Goal: Transaction & Acquisition: Purchase product/service

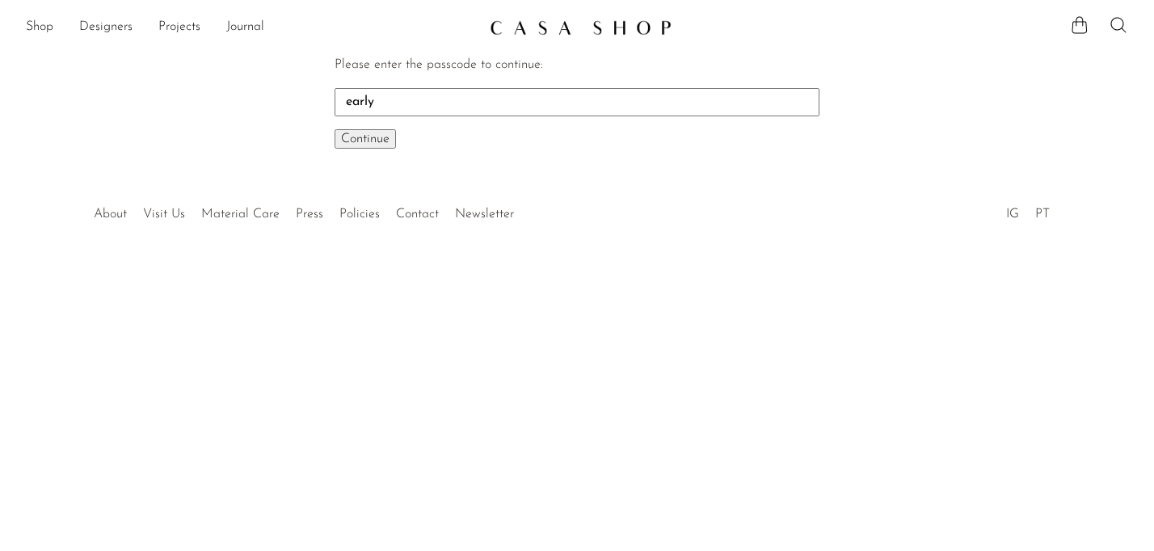
type input "early"
click at [334, 129] on button "Continue One moment..." at bounding box center [364, 138] width 61 height 19
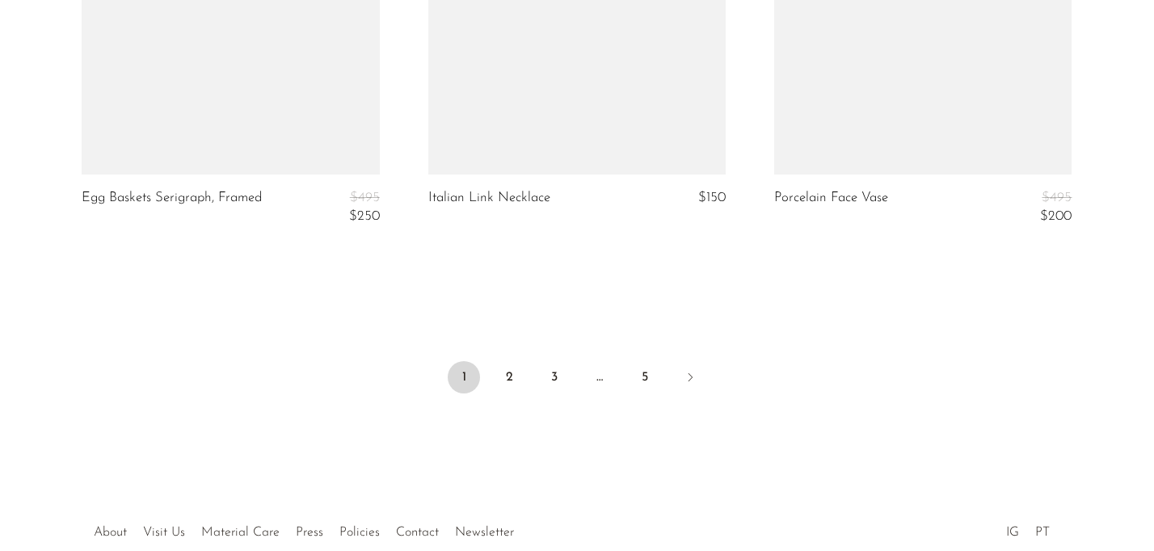
scroll to position [5944, 0]
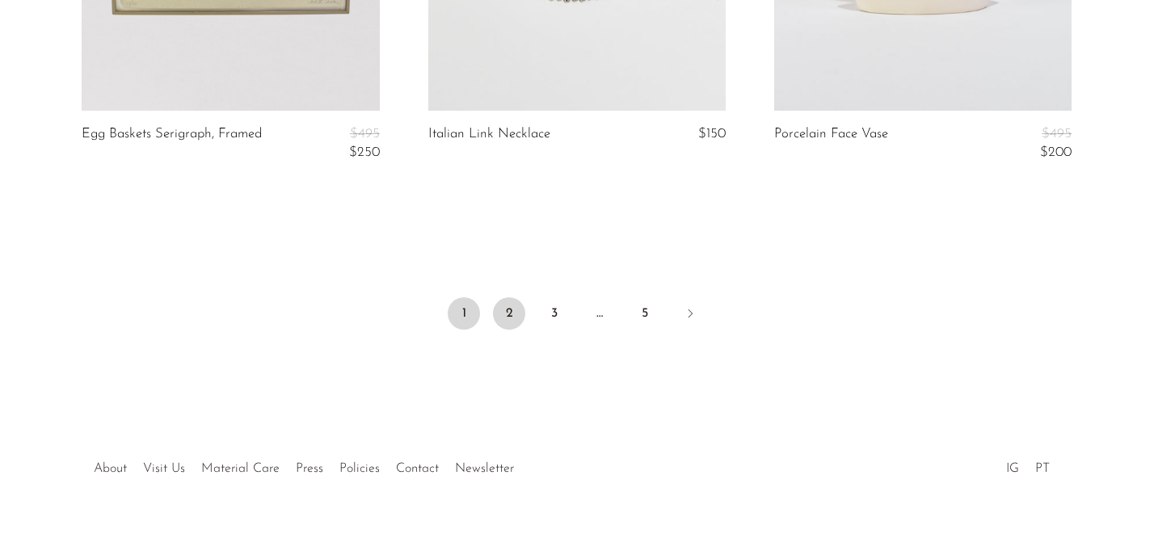
click at [504, 313] on link "2" at bounding box center [509, 313] width 32 height 32
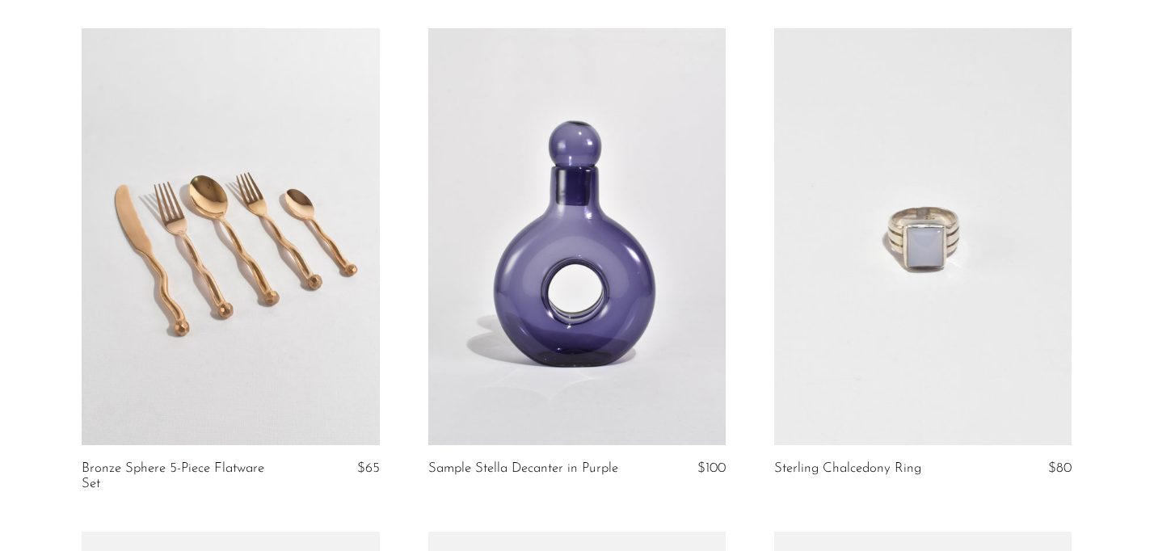
scroll to position [685, 0]
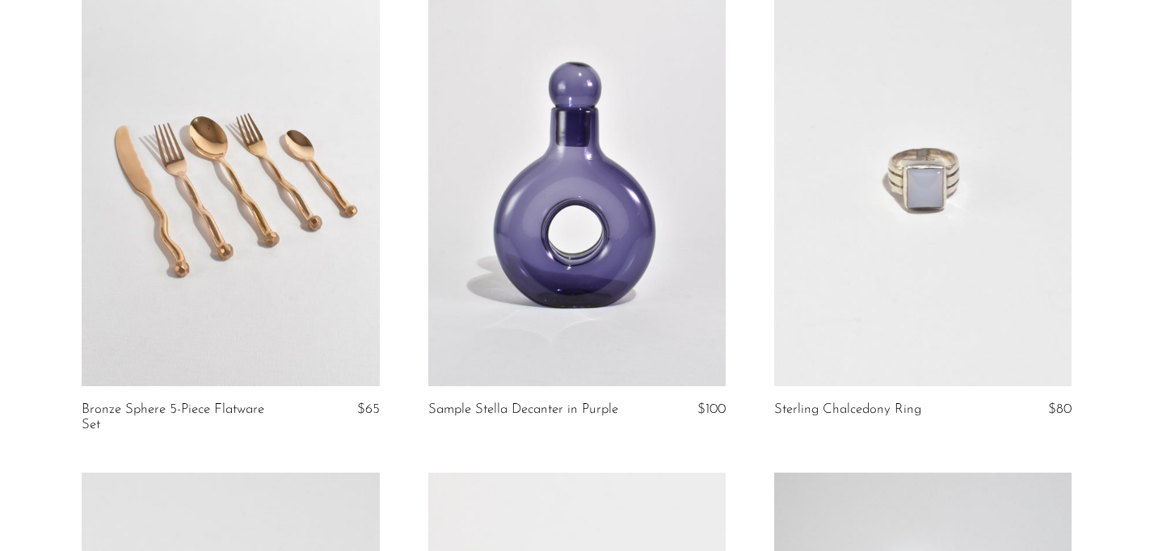
click at [347, 360] on link at bounding box center [230, 177] width 297 height 417
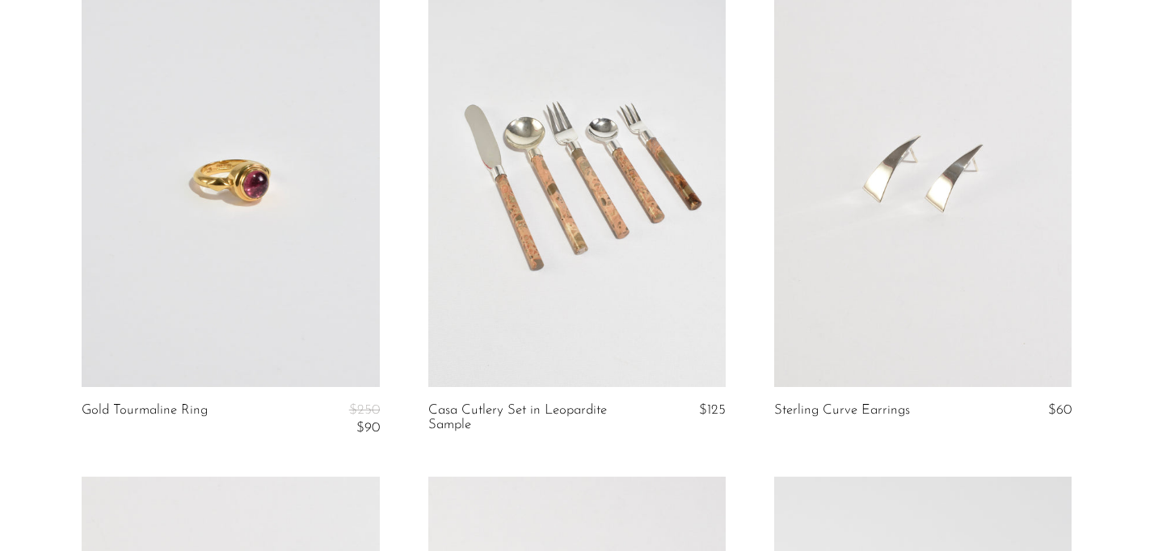
scroll to position [1697, 0]
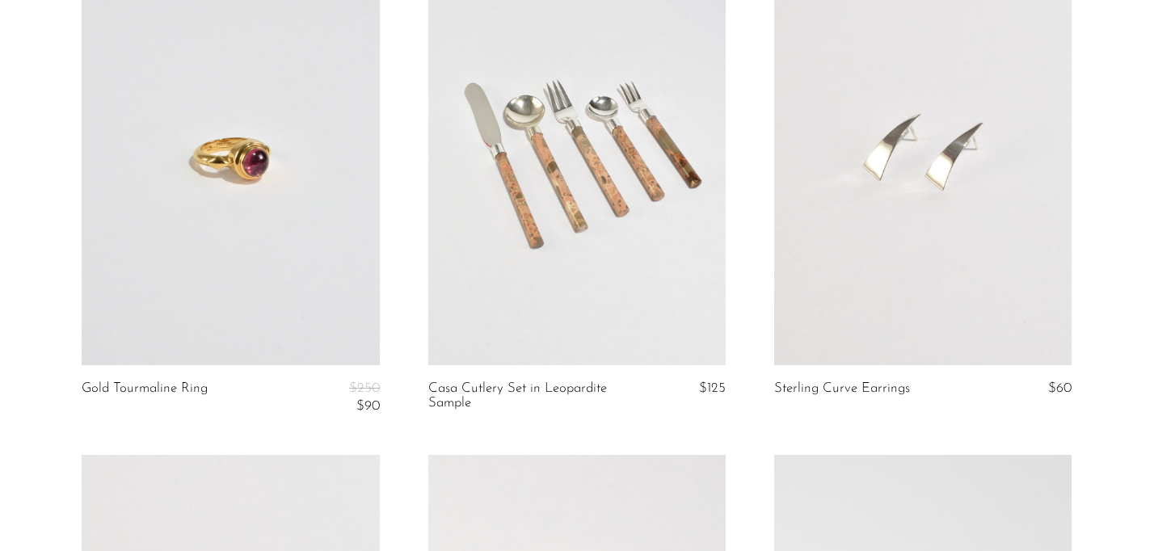
click at [528, 300] on link at bounding box center [576, 156] width 297 height 417
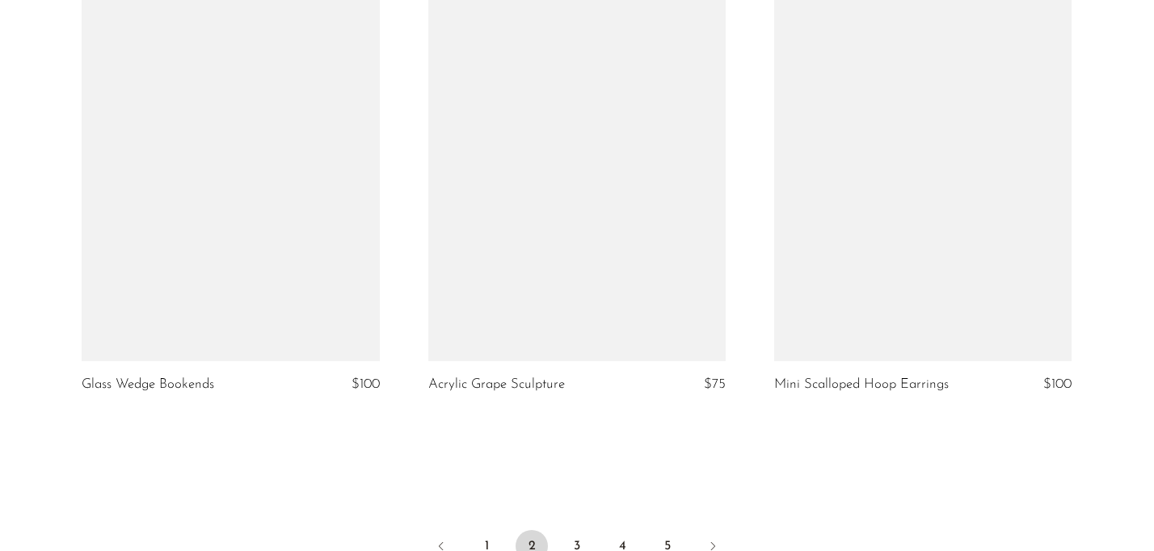
scroll to position [5758, 0]
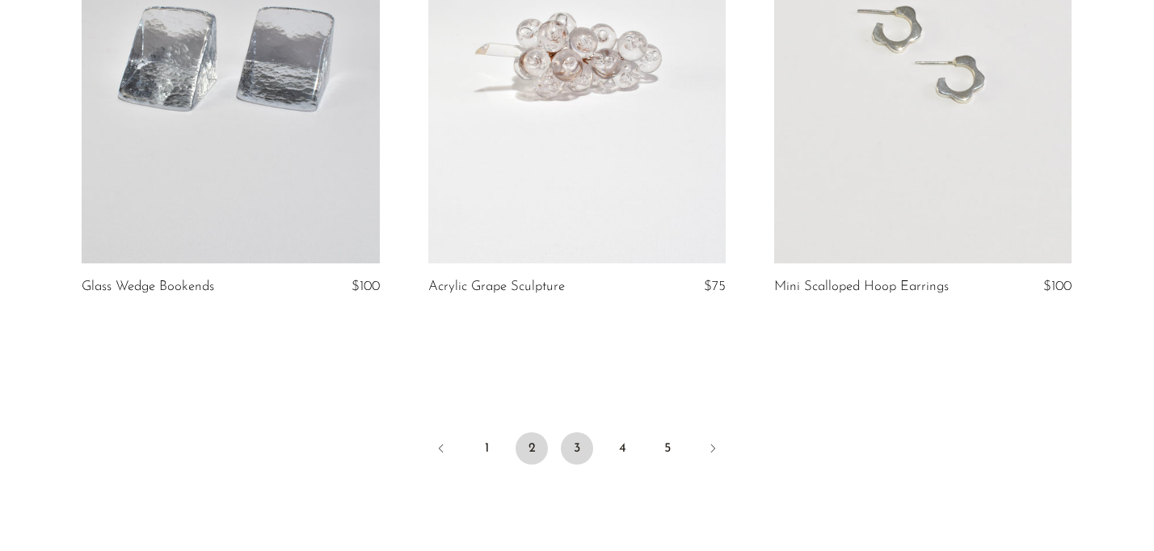
click at [572, 446] on link "3" at bounding box center [577, 448] width 32 height 32
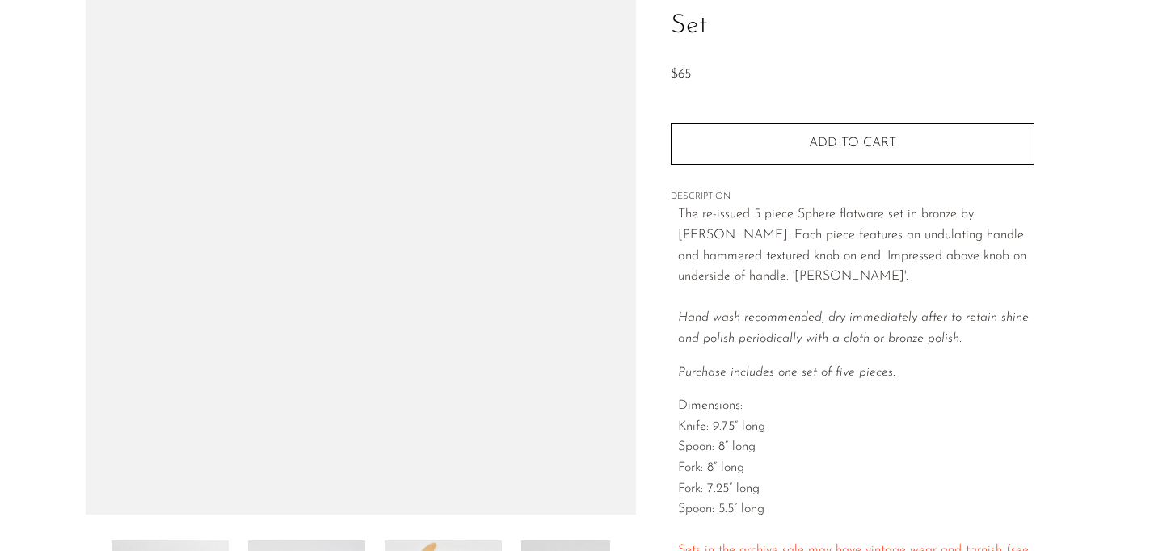
scroll to position [213, 0]
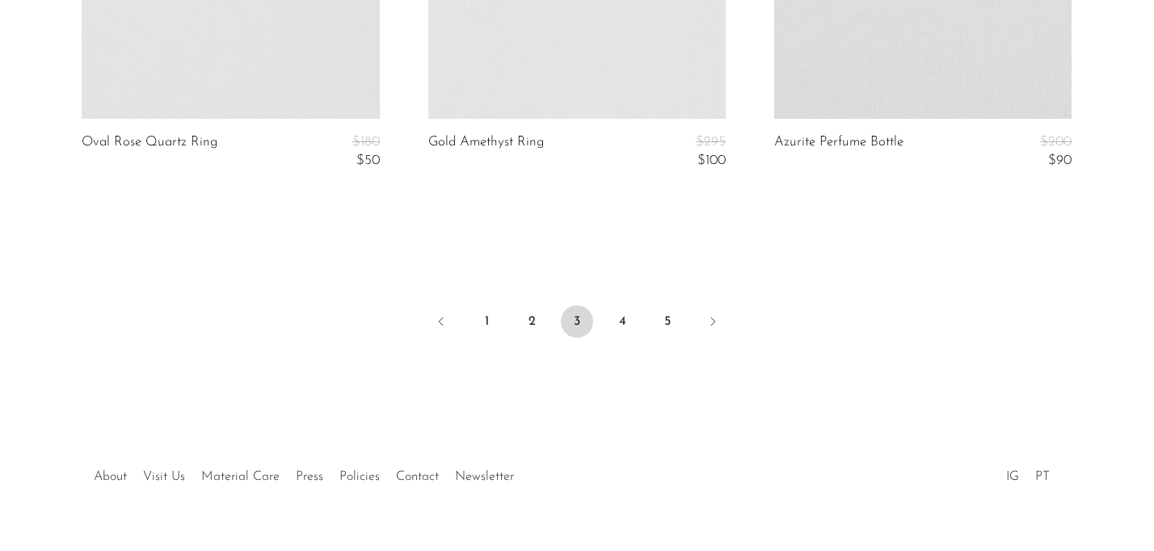
scroll to position [6046, 0]
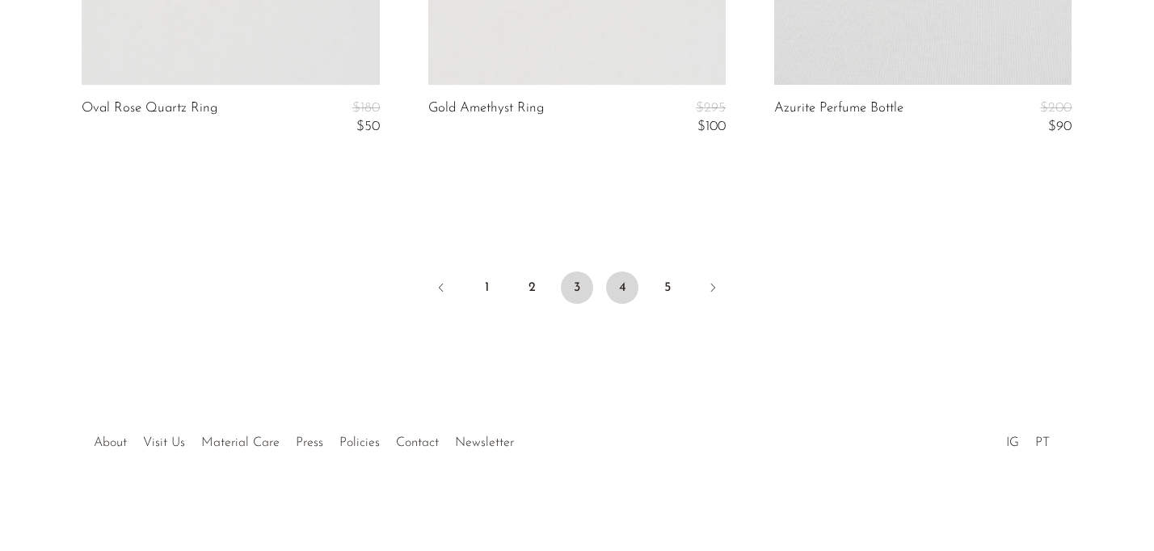
click at [621, 288] on link "4" at bounding box center [622, 287] width 32 height 32
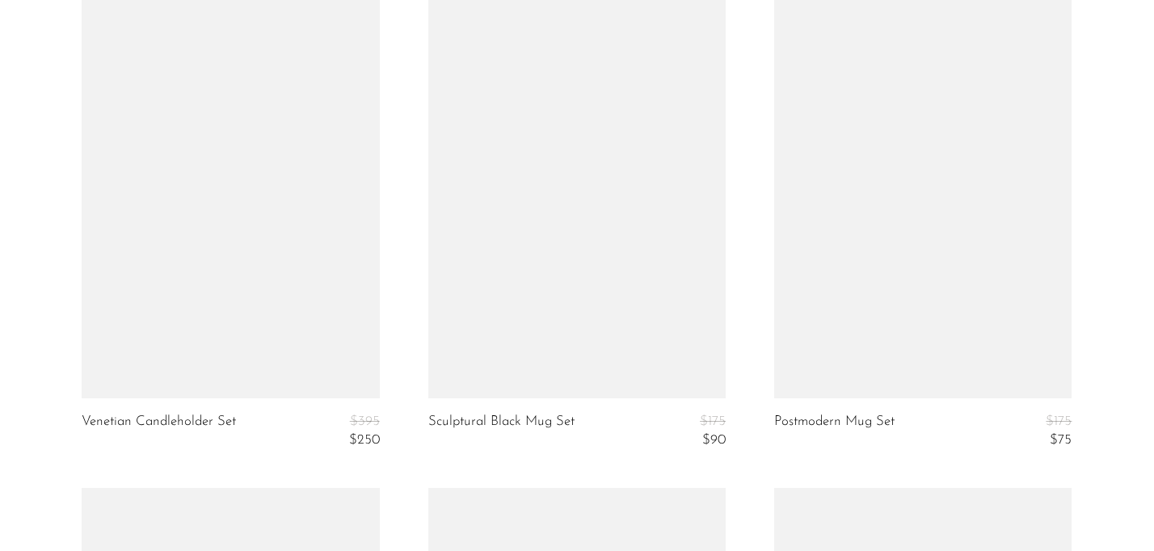
scroll to position [3054, 0]
